Goal: Book appointment/travel/reservation

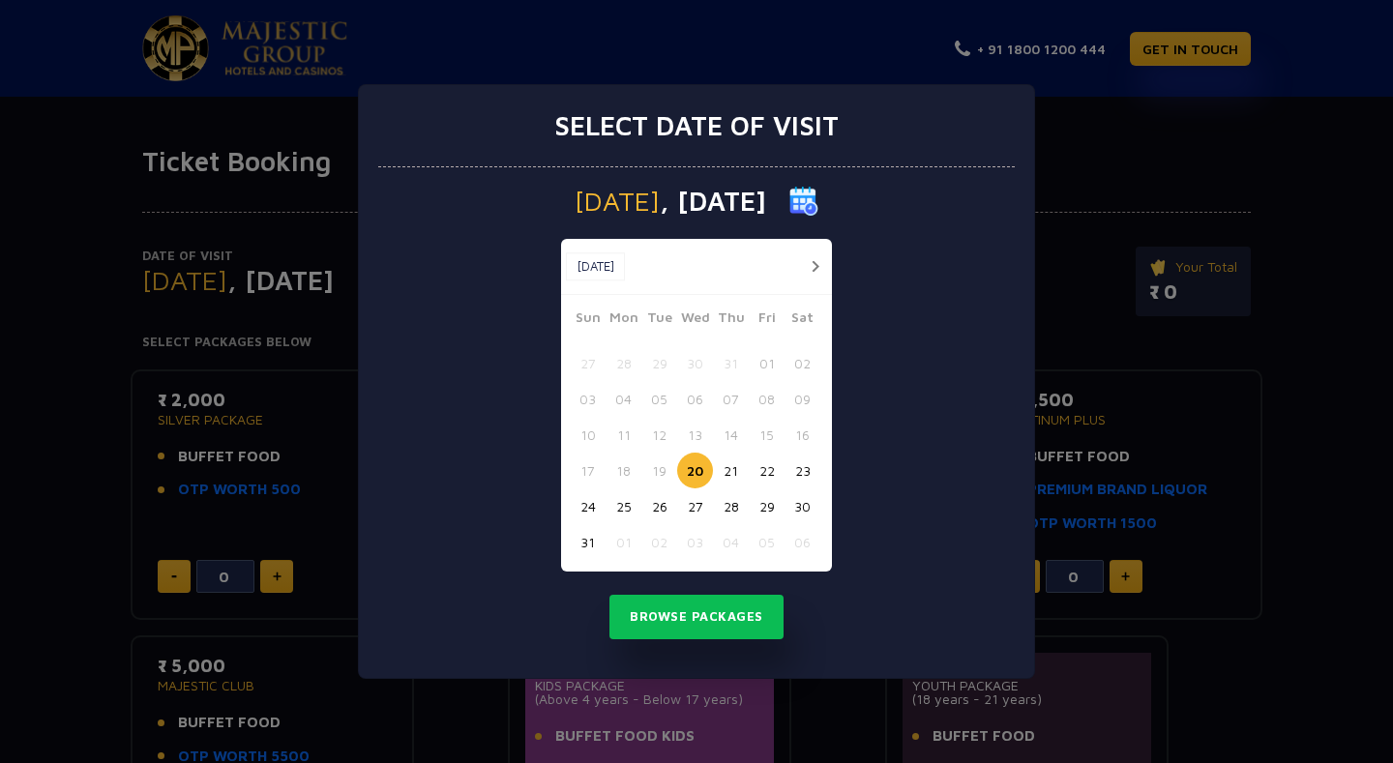
click at [814, 271] on button "button" at bounding box center [815, 266] width 24 height 24
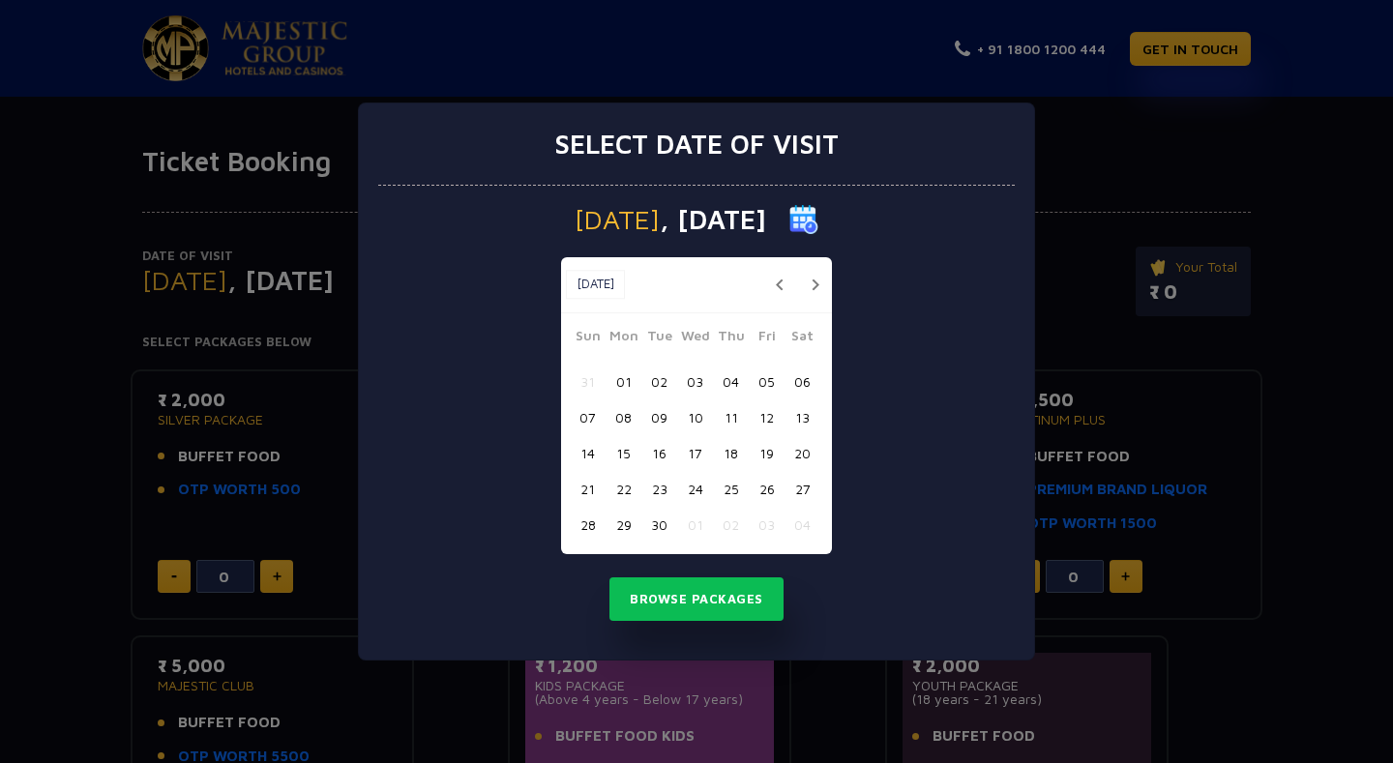
click at [622, 382] on button "01" at bounding box center [624, 382] width 36 height 36
click at [710, 600] on button "Browse Packages" at bounding box center [696, 599] width 174 height 44
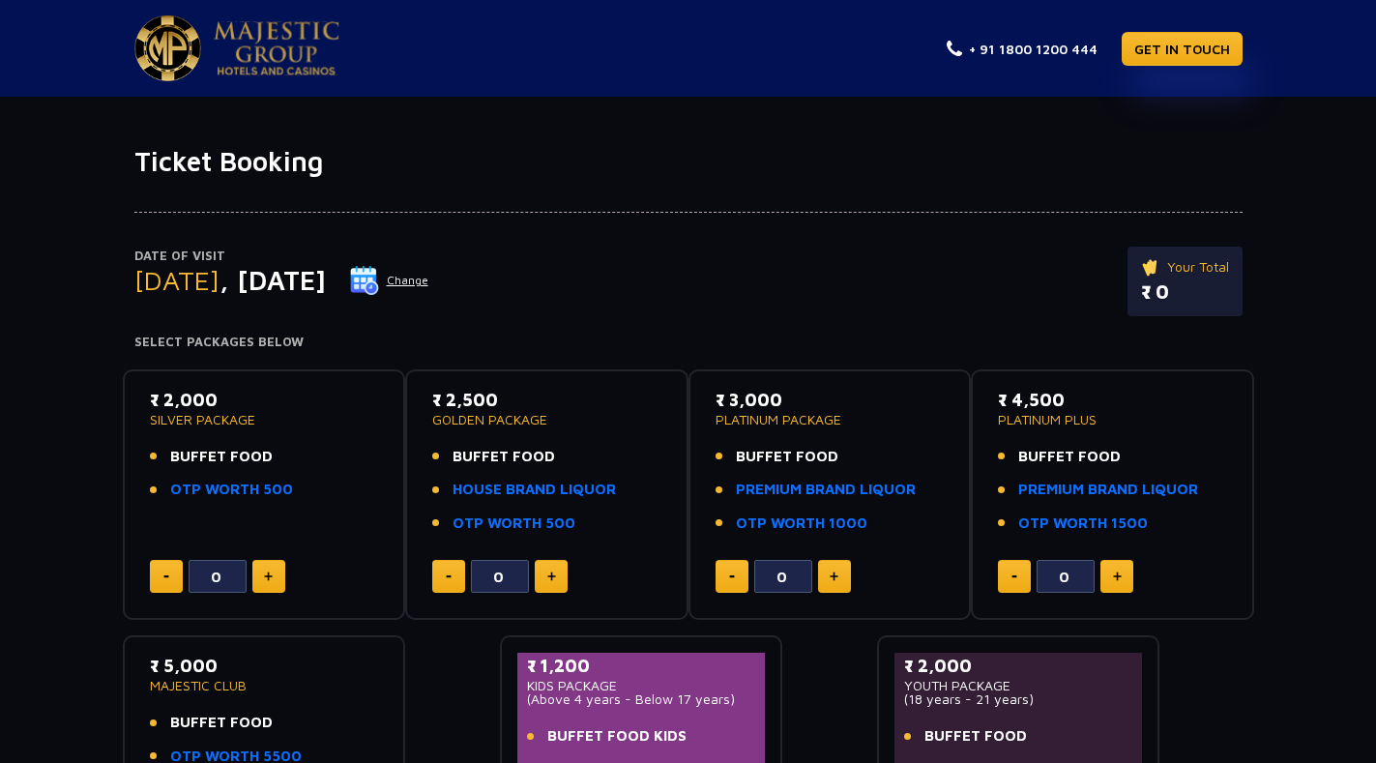
drag, startPoint x: 139, startPoint y: 264, endPoint x: 435, endPoint y: 264, distance: 296.0
click at [429, 264] on div "Date of Visit [DATE] Change" at bounding box center [281, 272] width 295 height 50
click at [285, 296] on div "[DATE] Change" at bounding box center [281, 280] width 295 height 31
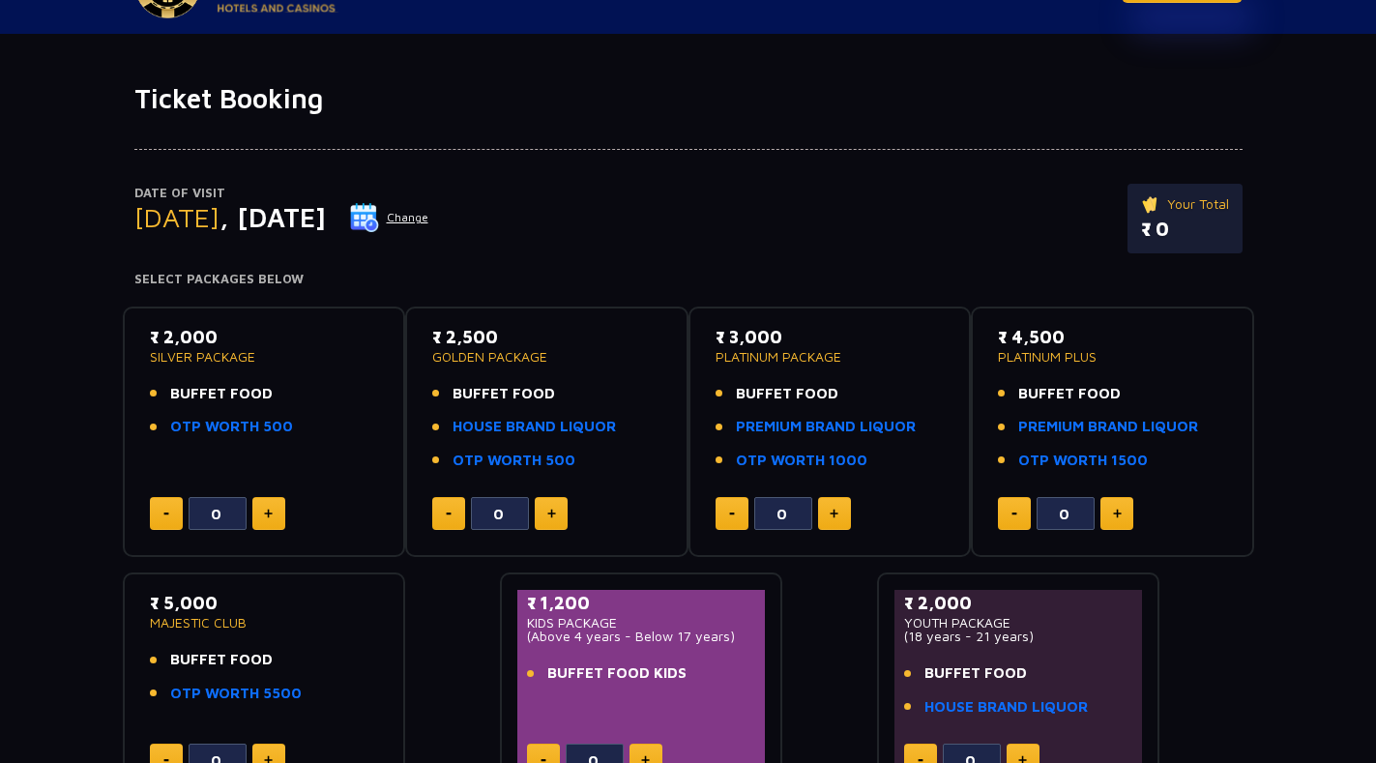
scroll to position [97, 0]
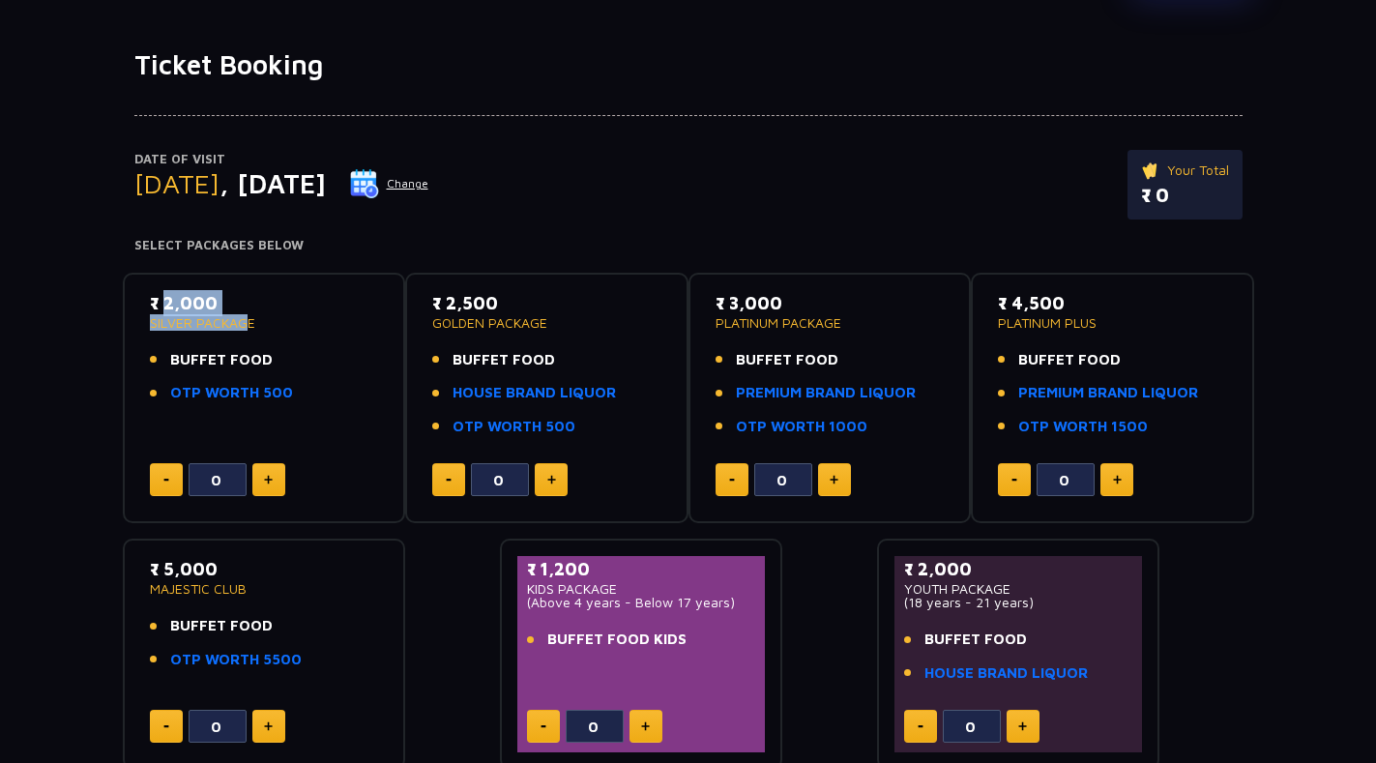
drag, startPoint x: 158, startPoint y: 310, endPoint x: 233, endPoint y: 328, distance: 77.7
click at [233, 328] on div "₹ 2,000 SILVER PACKAGE" at bounding box center [264, 310] width 229 height 40
click at [235, 356] on span "BUFFET FOOD" at bounding box center [221, 360] width 103 height 22
